Goal: Task Accomplishment & Management: Complete application form

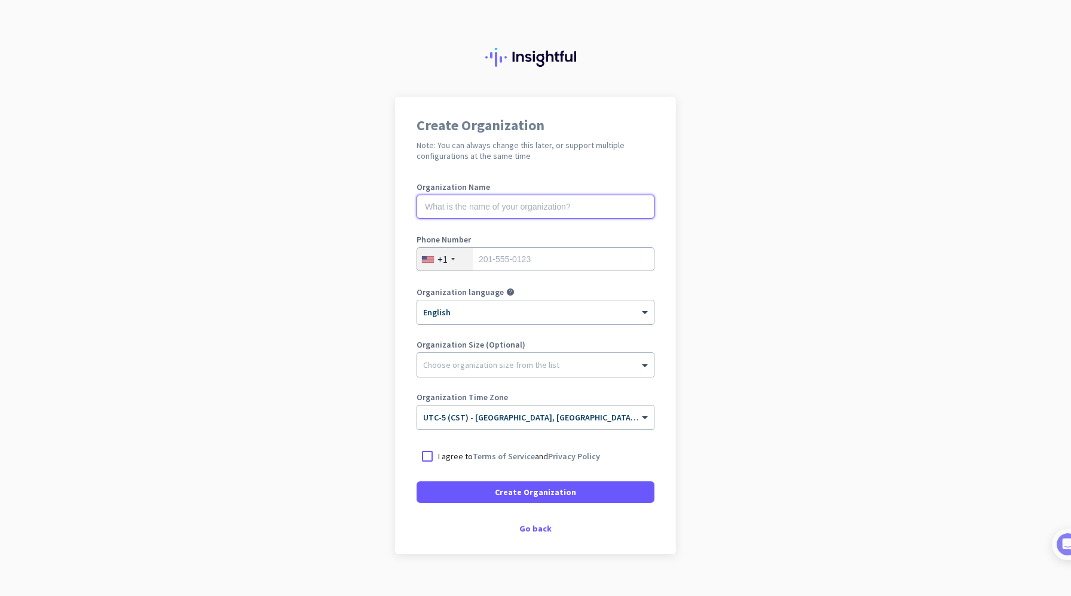
click at [582, 210] on input "text" at bounding box center [536, 207] width 238 height 24
type input "Mercor"
click at [555, 259] on input "tel" at bounding box center [536, 259] width 238 height 24
type input "6514929043"
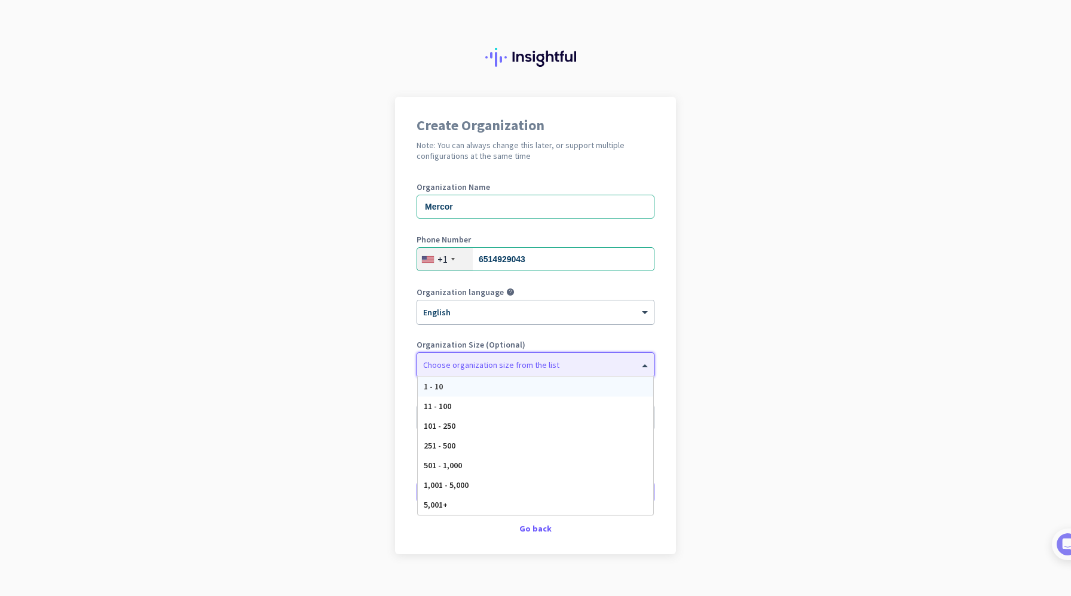
click at [525, 367] on div at bounding box center [535, 362] width 237 height 12
click at [546, 341] on label "Organization Size (Optional)" at bounding box center [536, 345] width 238 height 8
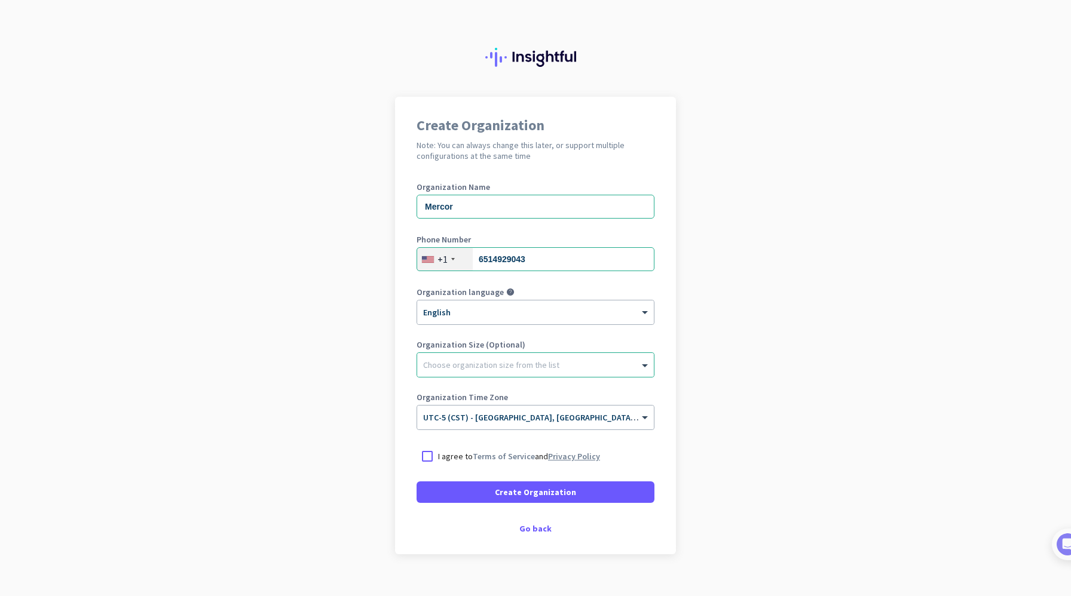
click at [559, 454] on link "Privacy Policy" at bounding box center [574, 456] width 52 height 11
click at [428, 460] on div at bounding box center [428, 457] width 22 height 22
click at [452, 487] on span at bounding box center [536, 492] width 238 height 29
